Goal: Transaction & Acquisition: Book appointment/travel/reservation

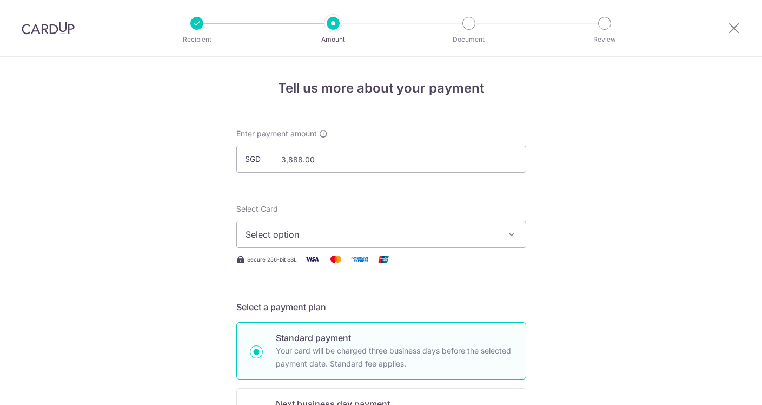
select select "3"
click at [58, 32] on img at bounding box center [48, 28] width 53 height 13
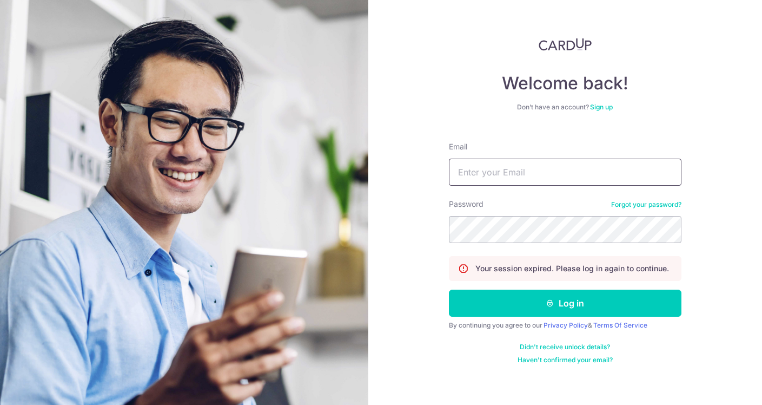
click at [524, 176] on input "Email" at bounding box center [565, 172] width 233 height 27
type input "[EMAIL_ADDRESS][DOMAIN_NAME]"
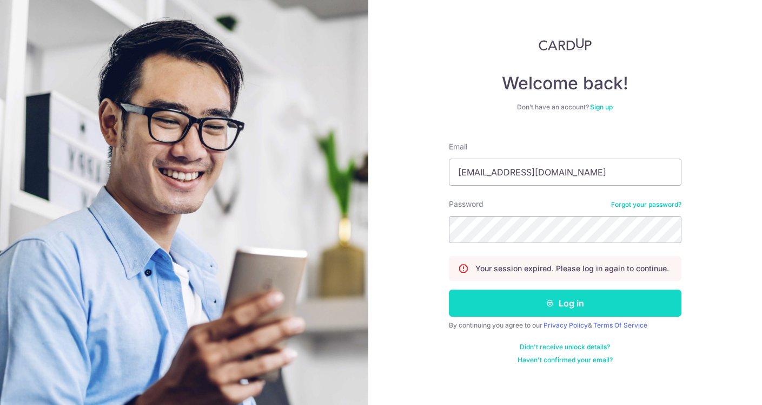
click at [527, 300] on button "Log in" at bounding box center [565, 303] width 233 height 27
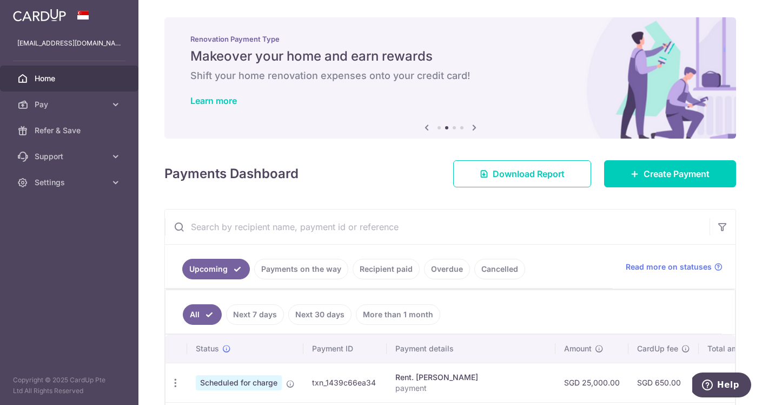
click at [57, 83] on span "Home" at bounding box center [70, 78] width 71 height 11
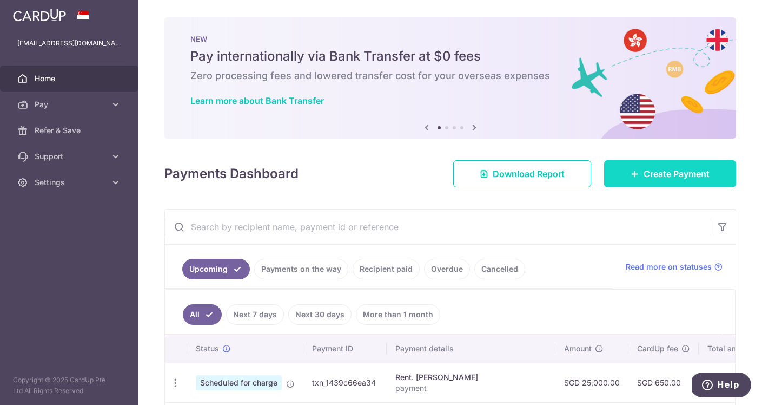
click at [644, 182] on link "Create Payment" at bounding box center [670, 173] width 132 height 27
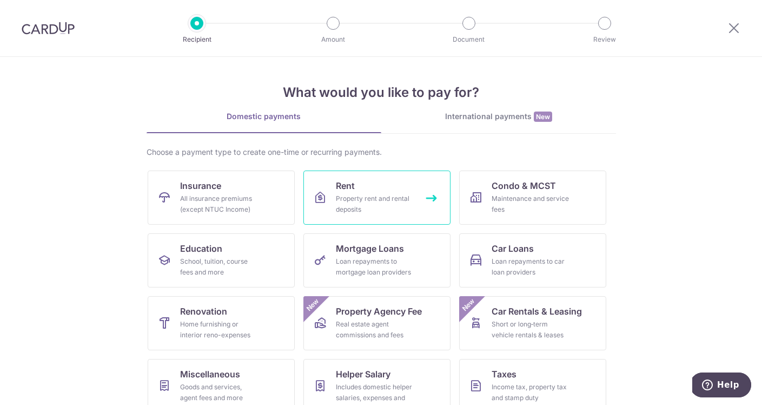
click at [351, 203] on div "Property rent and rental deposits" at bounding box center [375, 204] width 78 height 22
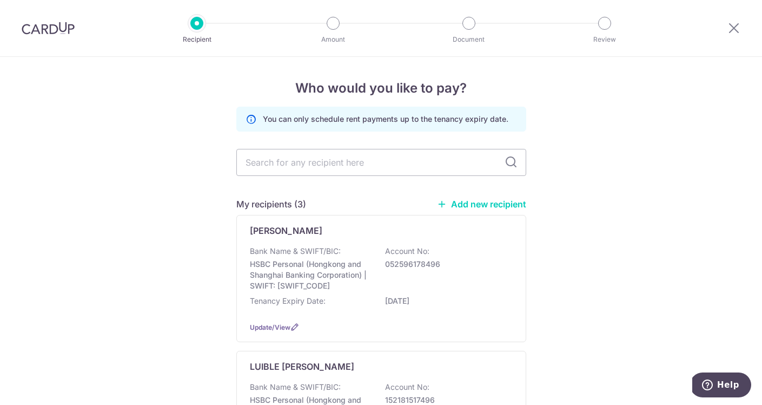
click at [162, 300] on div "Who would you like to pay? You can only schedule rent payments up to the tenanc…" at bounding box center [381, 370] width 762 height 627
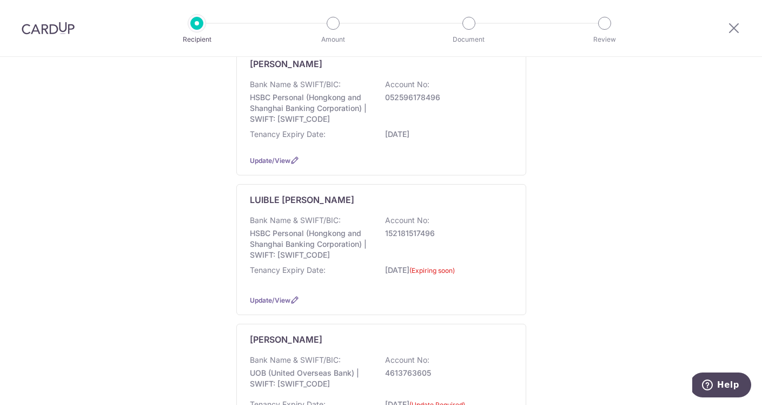
scroll to position [167, 0]
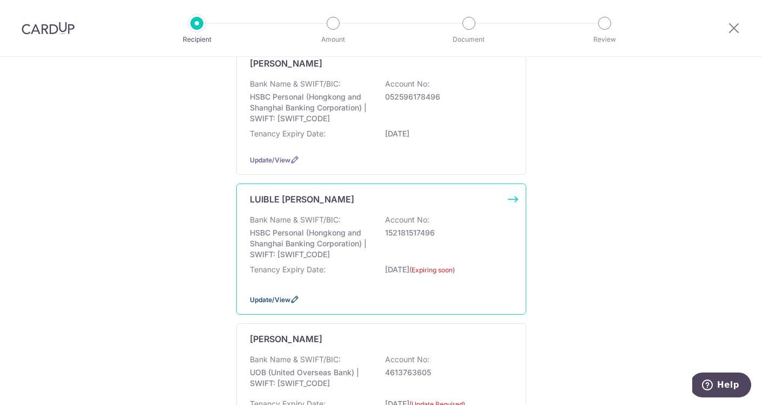
click at [287, 299] on span "Update/View" at bounding box center [270, 299] width 41 height 8
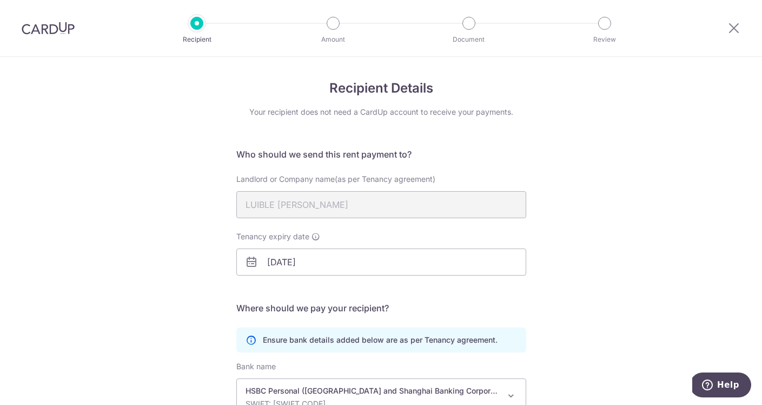
click at [139, 298] on div "Recipient Details Your recipient does not need a CardUp account to receive your…" at bounding box center [381, 307] width 762 height 500
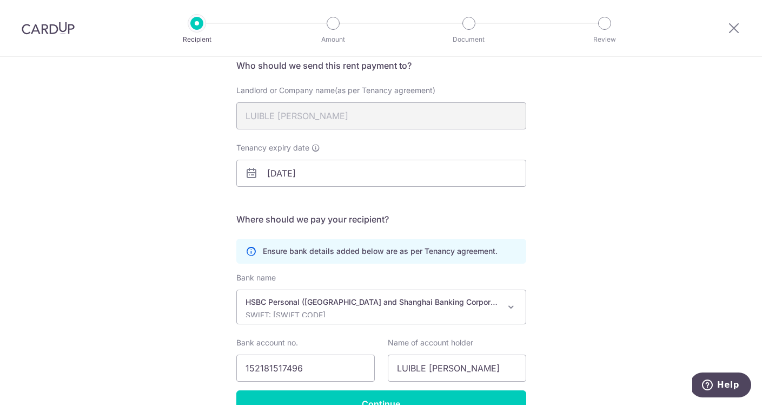
scroll to position [96, 0]
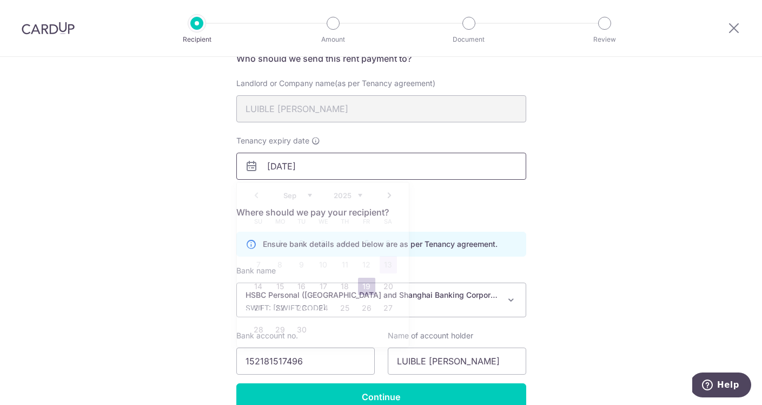
click at [351, 164] on input "19/09/2025" at bounding box center [381, 166] width 290 height 27
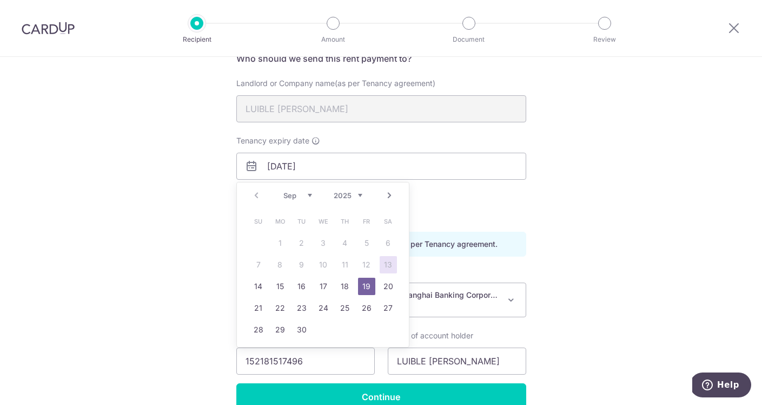
click at [361, 195] on select "2025 2026 2027 2028 2029 2030 2031 2032 2033 2034 2035" at bounding box center [348, 195] width 29 height 9
click at [391, 286] on link "19" at bounding box center [388, 286] width 17 height 17
type input "[DATE]"
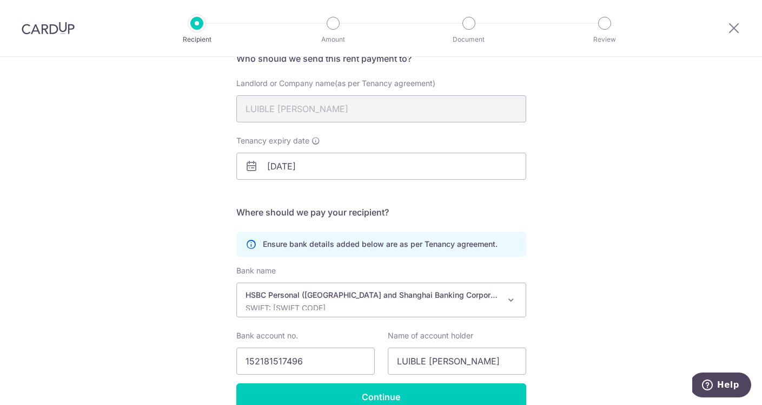
click at [652, 182] on div "Recipient Details Your recipient does not need a CardUp account to receive your…" at bounding box center [381, 211] width 762 height 500
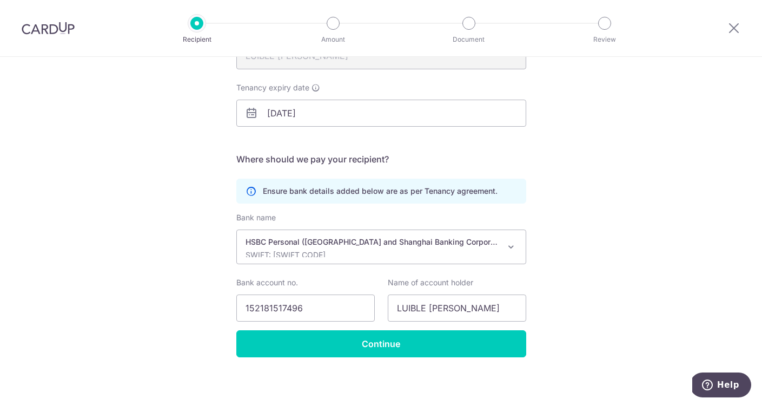
scroll to position [152, 0]
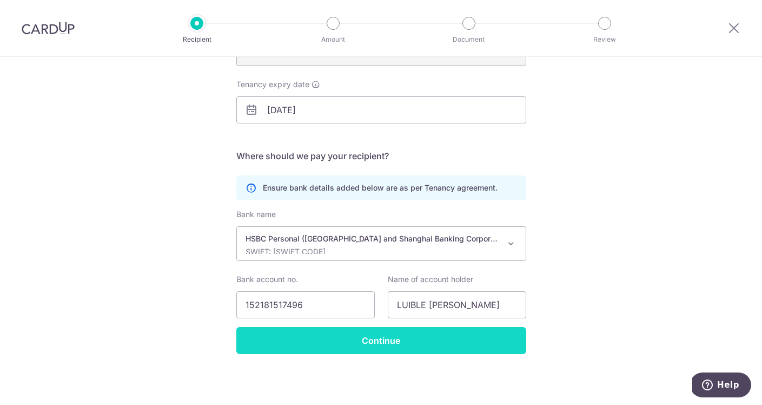
click at [440, 340] on input "Continue" at bounding box center [381, 340] width 290 height 27
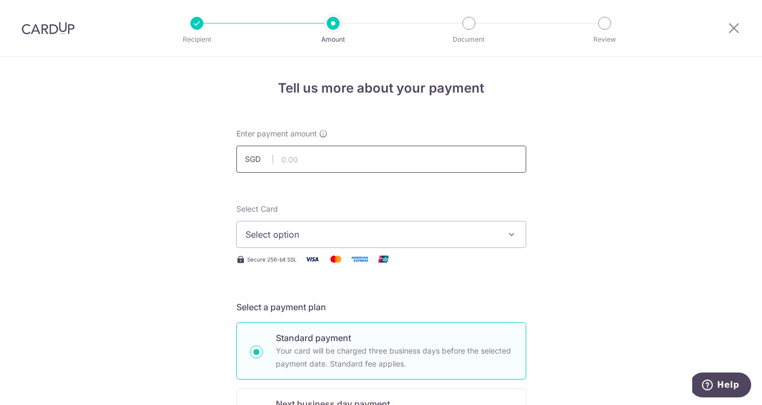
click at [320, 152] on input "text" at bounding box center [381, 159] width 290 height 27
type input "3,888.00"
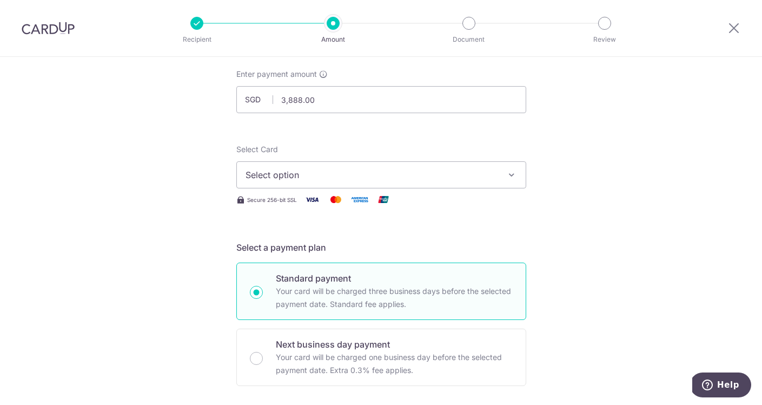
click at [325, 173] on span "Select option" at bounding box center [372, 174] width 252 height 13
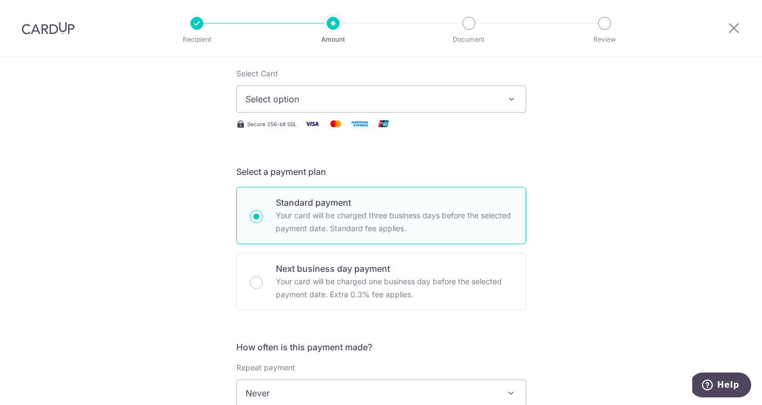
scroll to position [136, 0]
click at [415, 93] on span "Select option" at bounding box center [372, 97] width 252 height 13
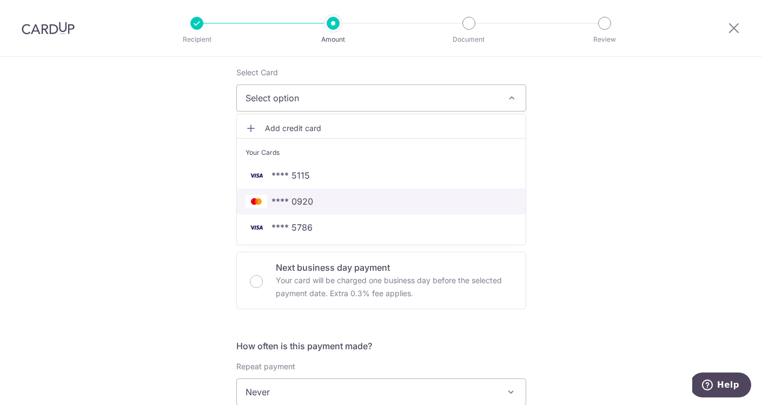
scroll to position [141, 0]
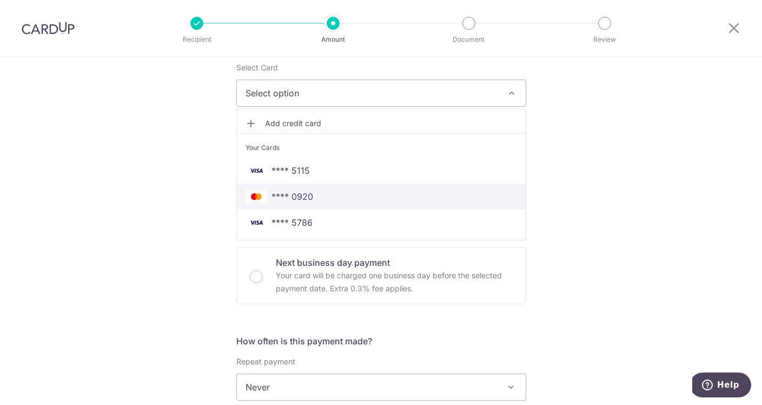
click at [313, 195] on span "**** 0920" at bounding box center [382, 196] width 272 height 13
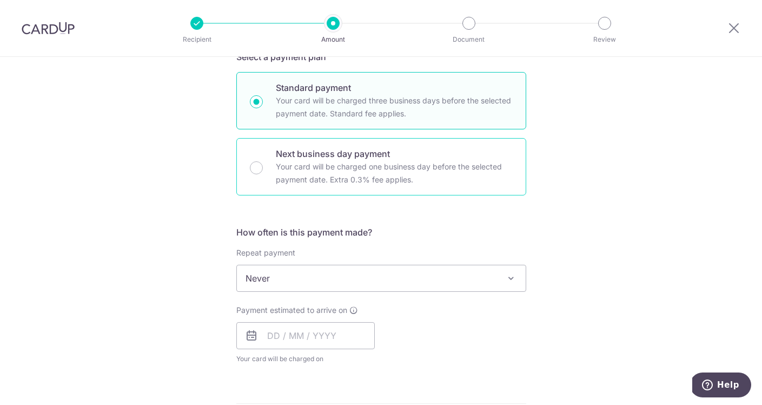
scroll to position [291, 0]
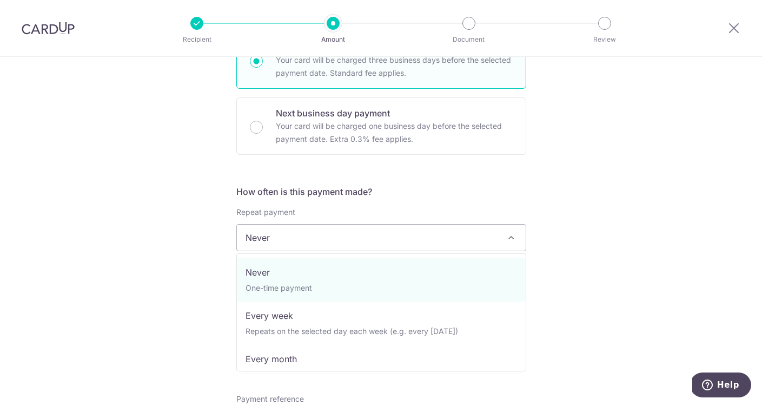
click at [366, 241] on span "Never" at bounding box center [381, 238] width 289 height 26
select select "3"
type input "[DATE]"
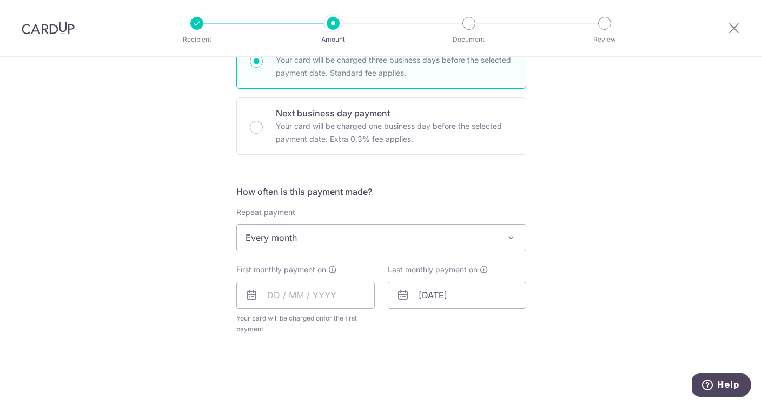
click at [153, 321] on div "Tell us more about your payment Enter payment amount SGD 3,888.00 3888.00 Selec…" at bounding box center [381, 261] width 762 height 990
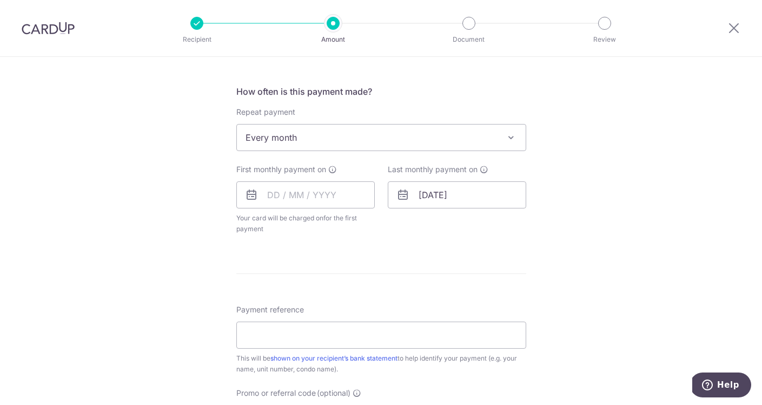
scroll to position [398, 0]
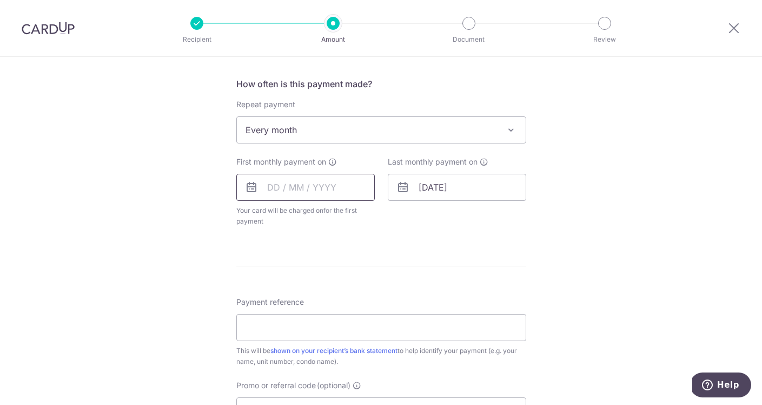
click at [267, 187] on input "text" at bounding box center [305, 187] width 139 height 27
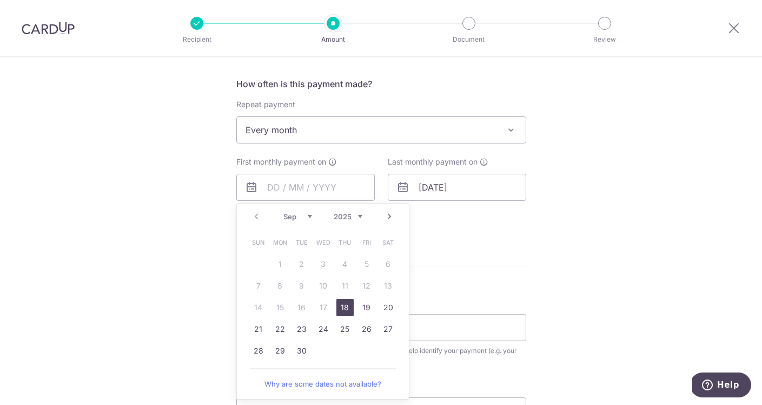
click at [196, 267] on div "Tell us more about your payment Enter payment amount SGD 3,888.00 3888.00 Selec…" at bounding box center [381, 154] width 762 height 990
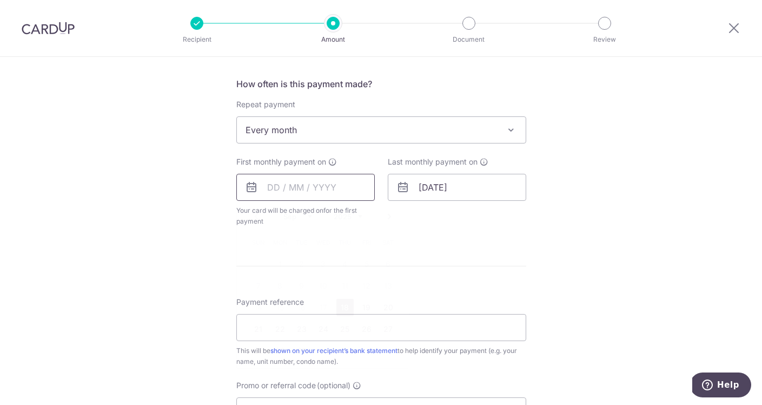
click at [297, 193] on input "text" at bounding box center [305, 187] width 139 height 27
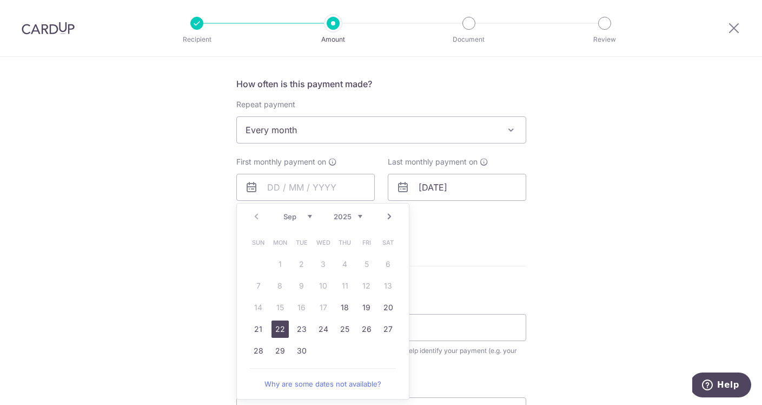
click at [277, 329] on link "22" at bounding box center [280, 328] width 17 height 17
type input "[DATE]"
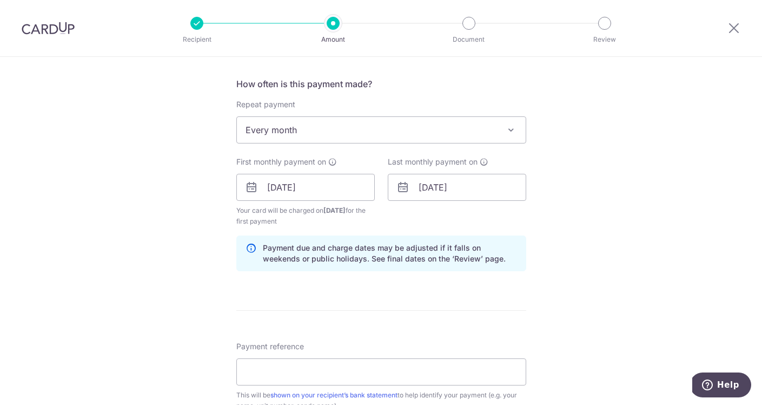
click at [173, 221] on div "Tell us more about your payment Enter payment amount SGD 3,888.00 3888.00 Selec…" at bounding box center [381, 176] width 762 height 1034
click at [433, 189] on input "[DATE]" at bounding box center [457, 187] width 139 height 27
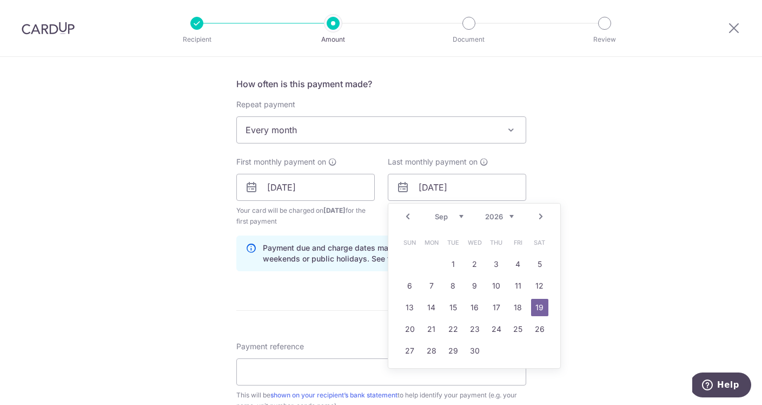
click at [461, 218] on select "Jan Feb Mar Apr May Jun [DATE] Aug Sep Oct Nov Dec" at bounding box center [449, 216] width 29 height 9
click at [496, 330] on link "20" at bounding box center [496, 328] width 17 height 17
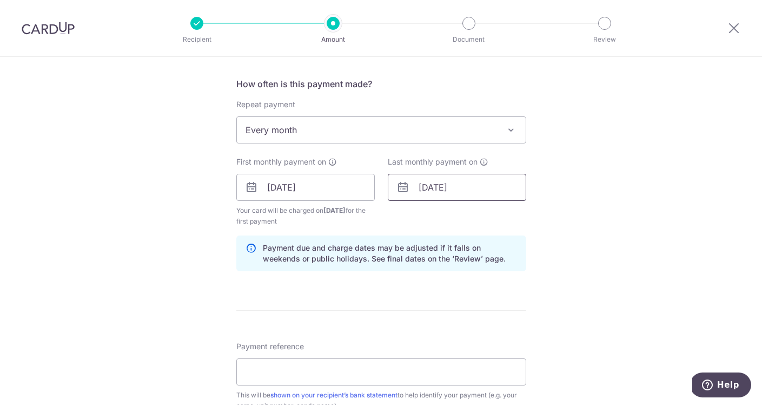
click at [468, 184] on input "[DATE]" at bounding box center [457, 187] width 139 height 27
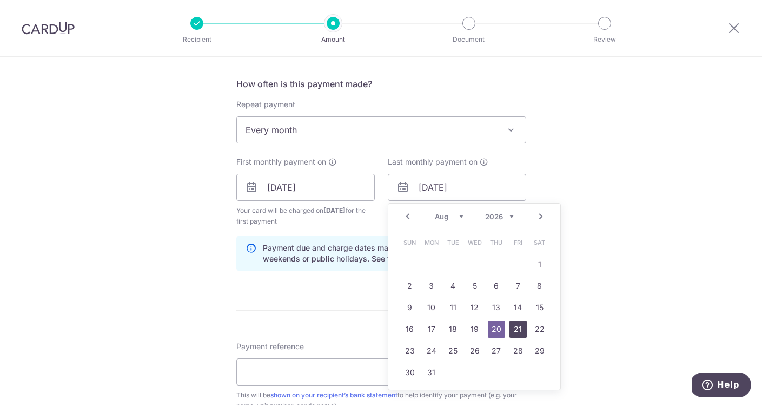
click at [520, 331] on link "21" at bounding box center [518, 328] width 17 height 17
type input "[DATE]"
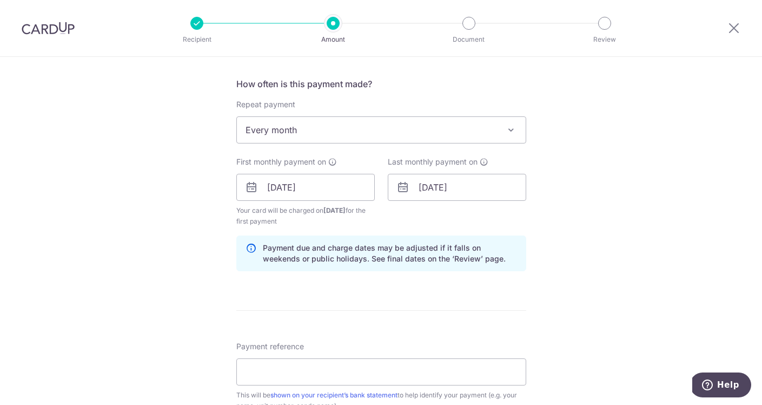
click at [596, 271] on div "Tell us more about your payment Enter payment amount SGD 3,888.00 3888.00 Selec…" at bounding box center [381, 176] width 762 height 1034
click at [590, 290] on div "Tell us more about your payment Enter payment amount SGD 3,888.00 3888.00 Selec…" at bounding box center [381, 176] width 762 height 1034
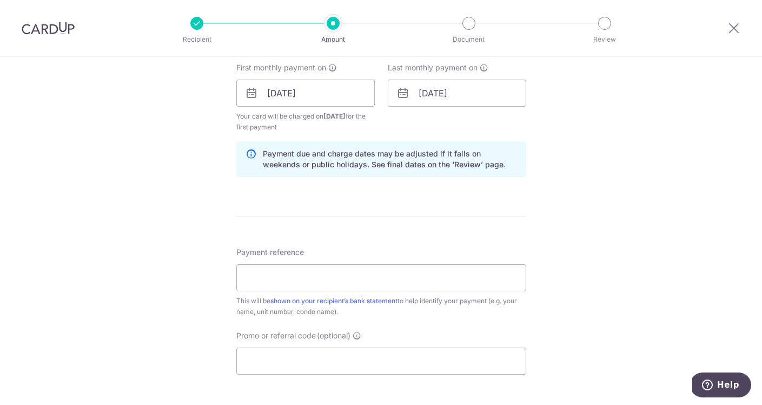
scroll to position [490, 0]
click at [221, 156] on div "Tell us more about your payment Enter payment amount SGD 3,888.00 3888.00 Selec…" at bounding box center [381, 84] width 762 height 1034
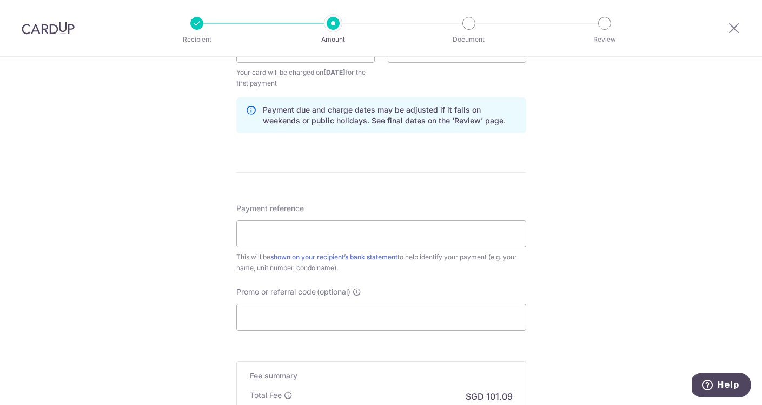
scroll to position [567, 0]
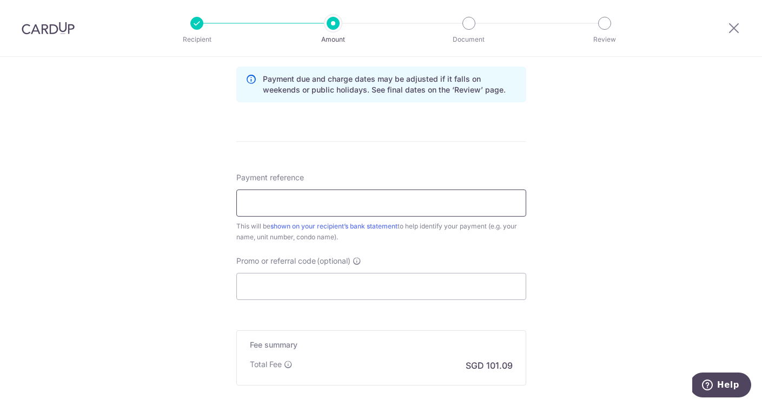
click at [286, 205] on input "Payment reference" at bounding box center [381, 202] width 290 height 27
type input "payment"
click at [160, 223] on div "Tell us more about your payment Enter payment amount SGD 3,888.00 3888.00 Selec…" at bounding box center [381, 7] width 762 height 1034
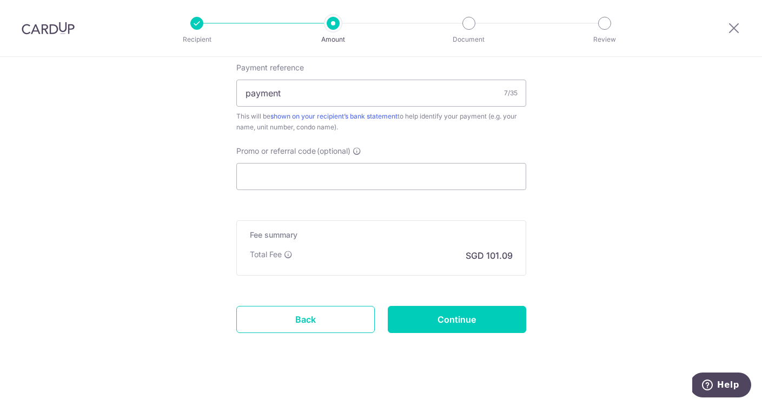
scroll to position [686, 0]
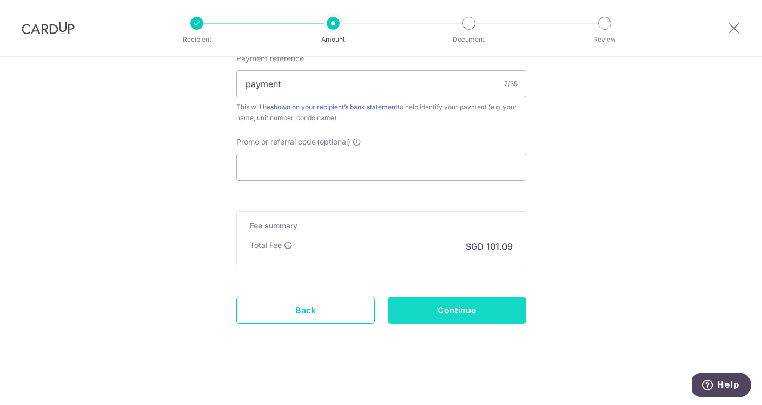
click at [467, 311] on input "Continue" at bounding box center [457, 310] width 139 height 27
type input "Create Schedule"
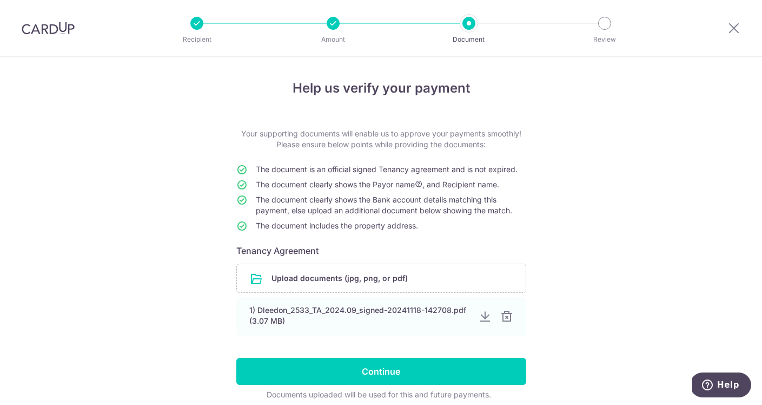
scroll to position [46, 0]
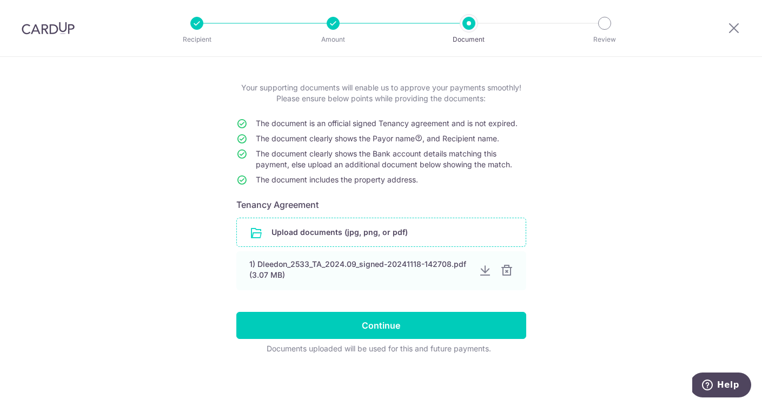
click at [327, 233] on input "file" at bounding box center [381, 232] width 289 height 28
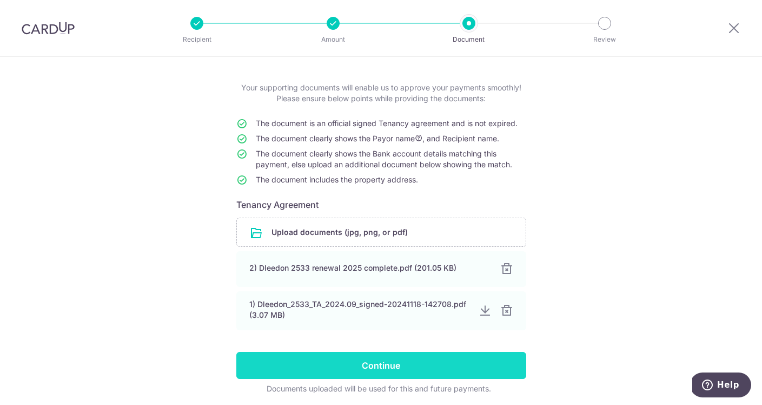
click at [390, 369] on input "Continue" at bounding box center [381, 365] width 290 height 27
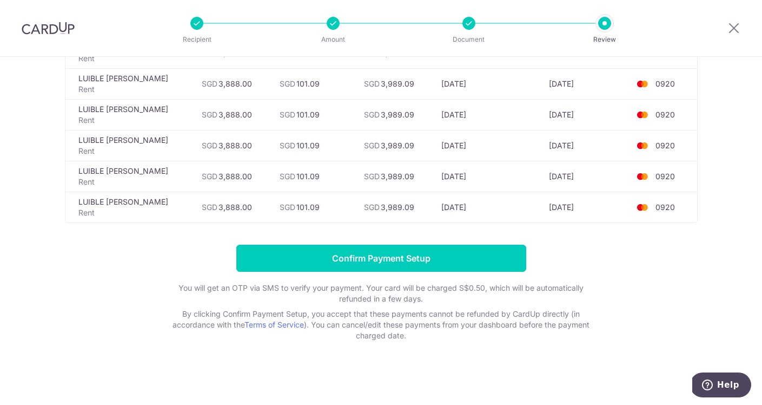
scroll to position [278, 0]
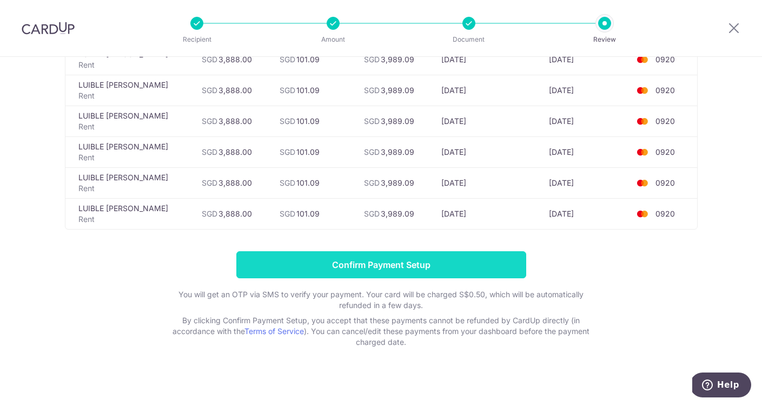
click at [315, 269] on input "Confirm Payment Setup" at bounding box center [381, 264] width 290 height 27
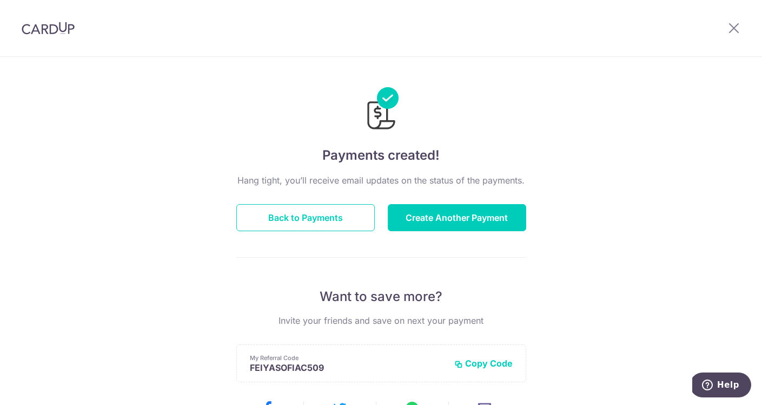
click at [67, 25] on img at bounding box center [48, 28] width 53 height 13
